Goal: Task Accomplishment & Management: Manage account settings

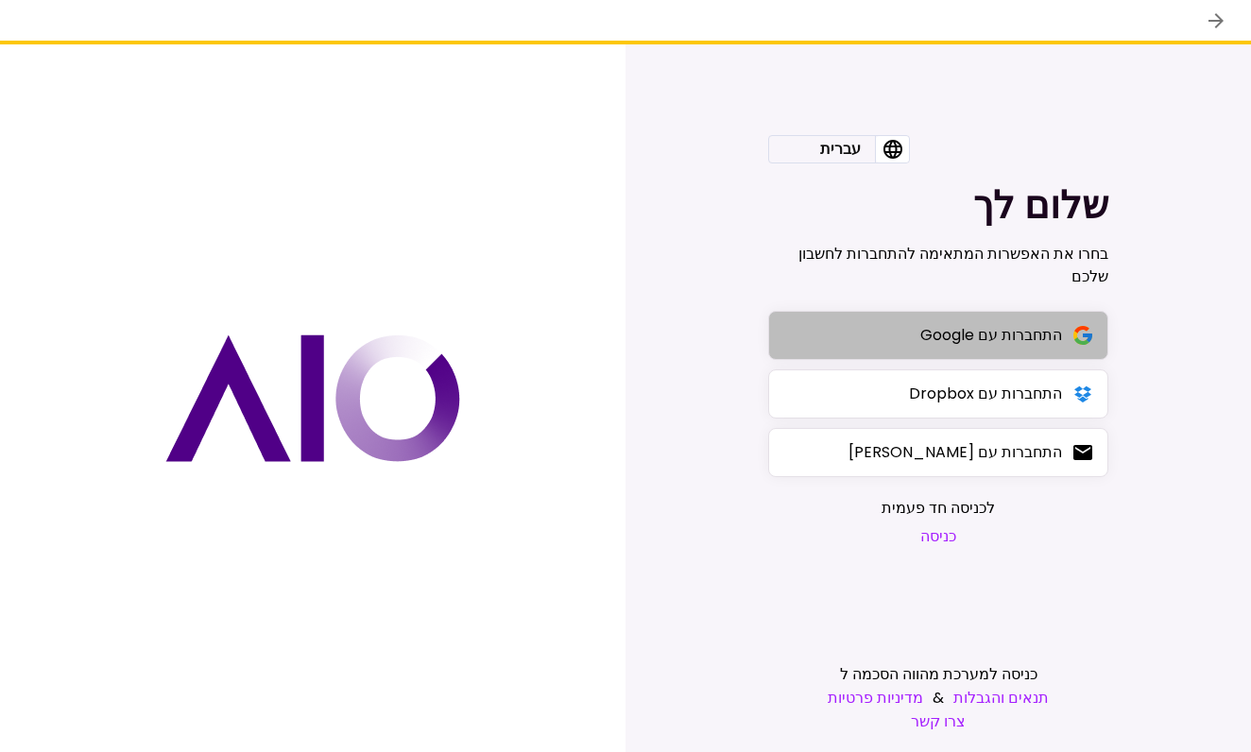
click at [950, 336] on div "התחברות עם Google" at bounding box center [991, 335] width 142 height 24
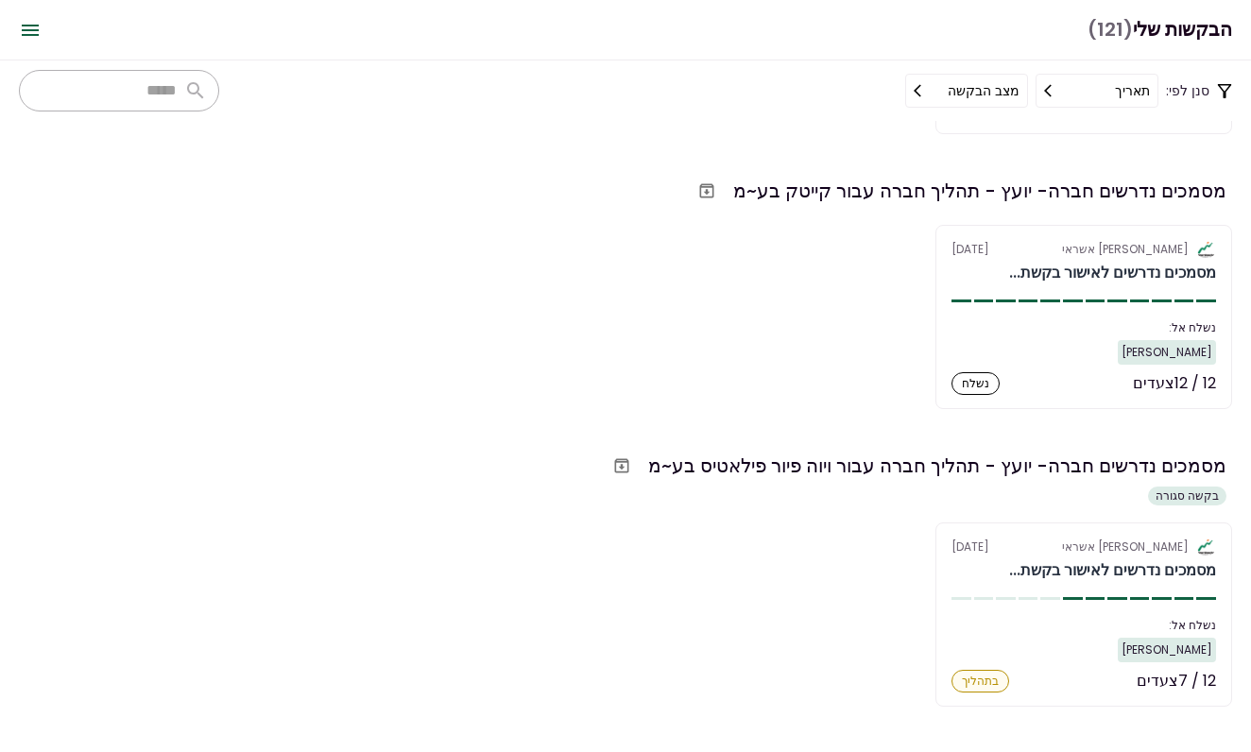
scroll to position [328, 0]
